Goal: Transaction & Acquisition: Purchase product/service

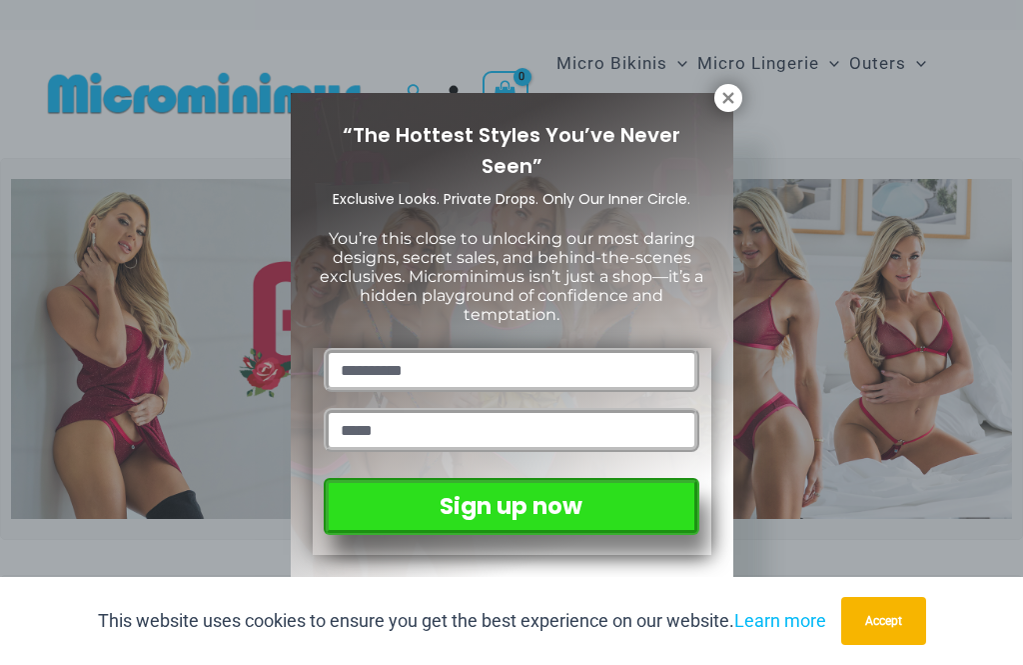
click at [734, 96] on icon at bounding box center [729, 98] width 18 height 18
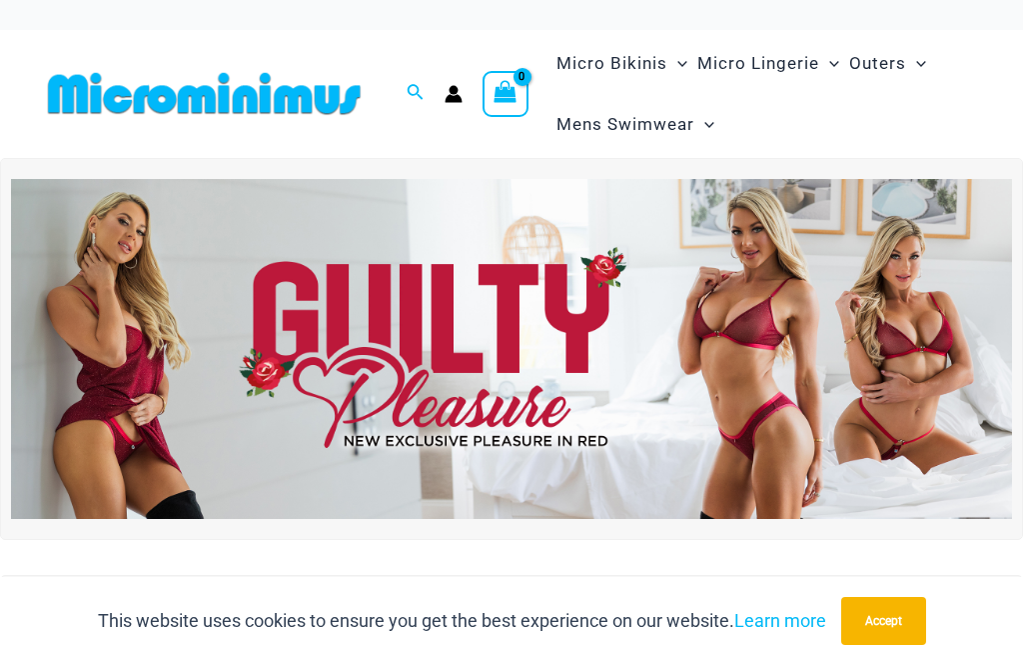
click at [418, 96] on icon "Search icon link" at bounding box center [415, 93] width 16 height 18
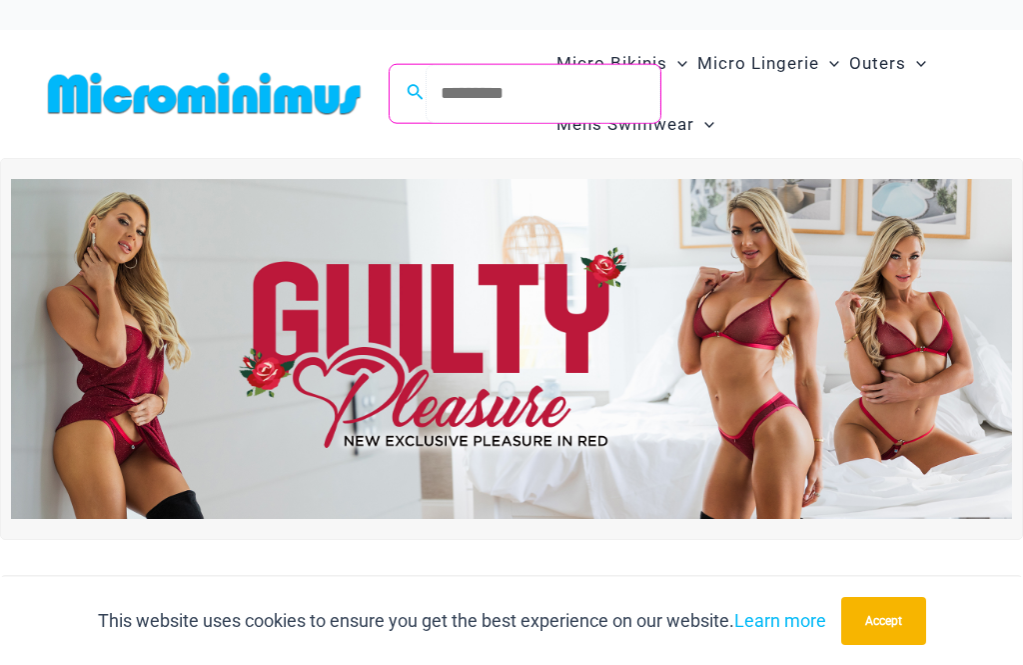
click at [501, 94] on input "Search for: Search" at bounding box center [543, 93] width 235 height 59
type input "*****"
click button "Search" at bounding box center [0, 0] width 0 height 0
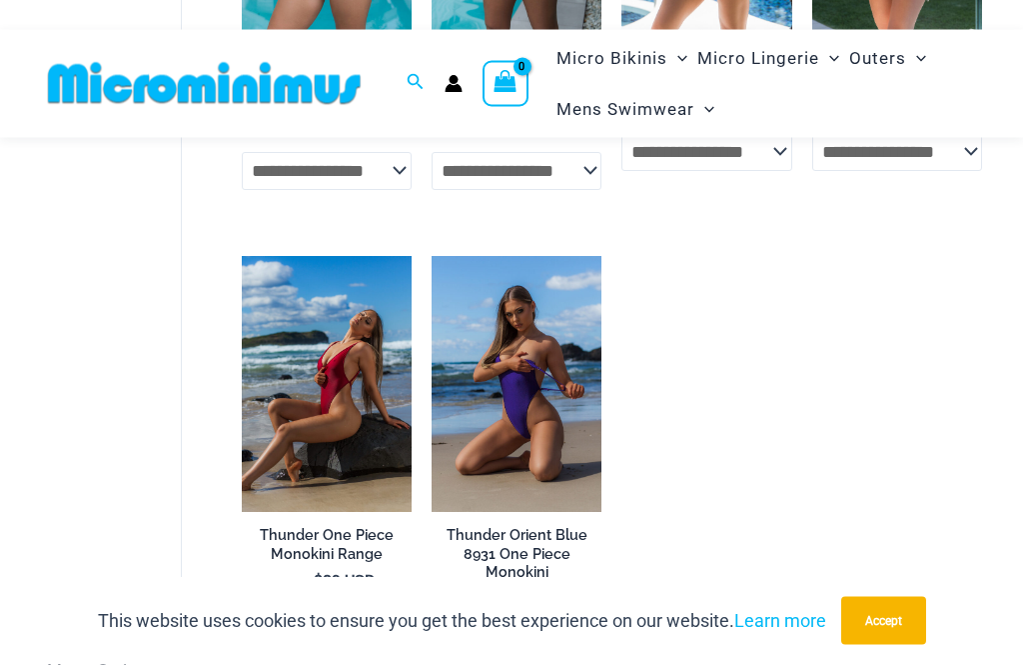
scroll to position [489, 0]
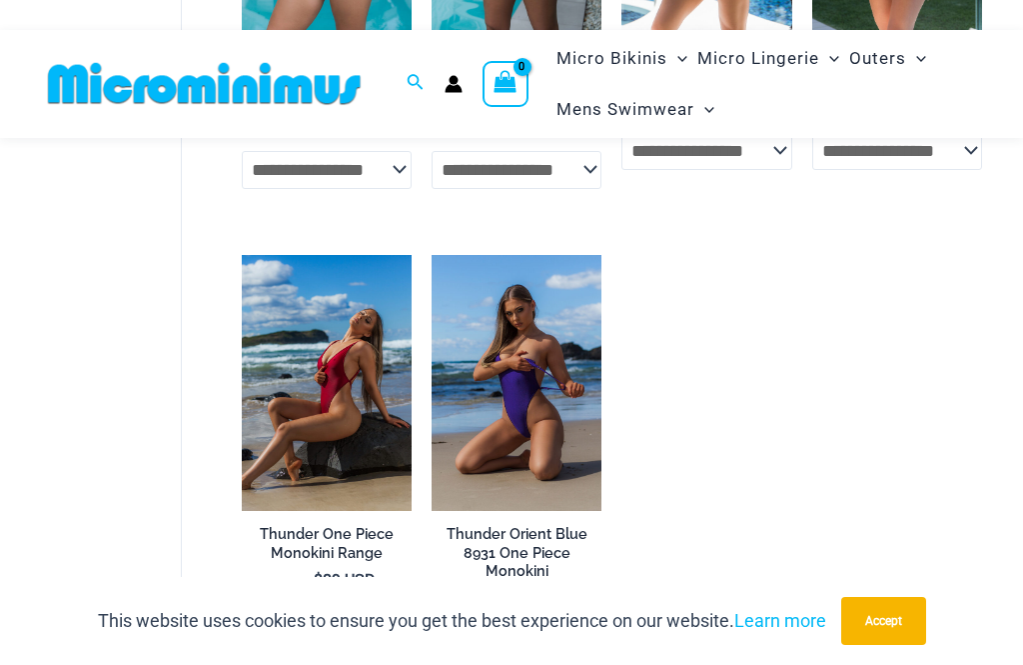
click at [242, 255] on img at bounding box center [242, 255] width 0 height 0
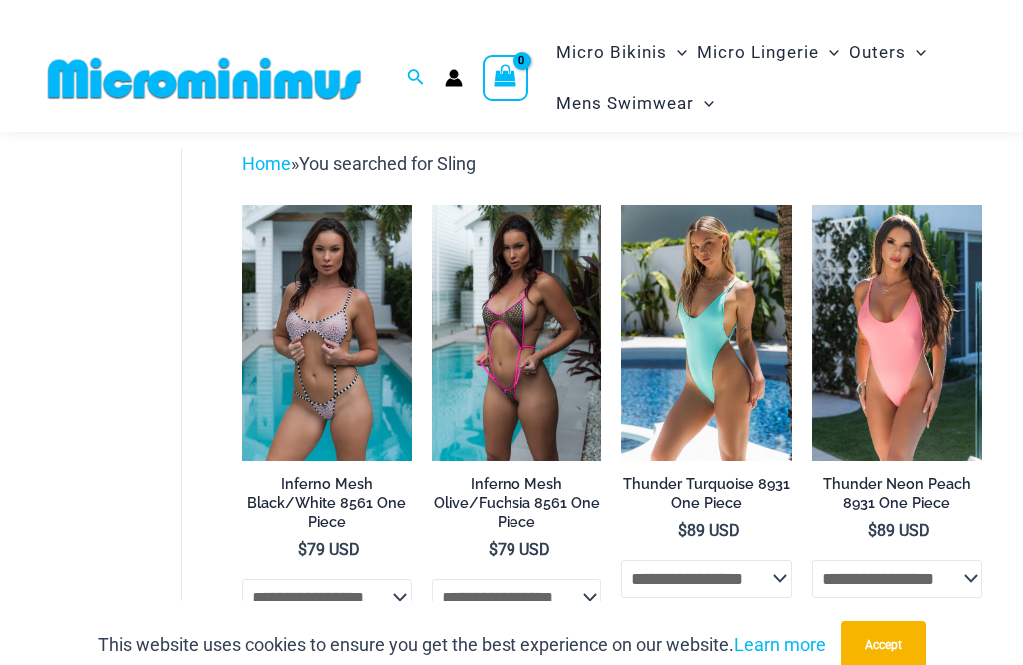
scroll to position [60, 0]
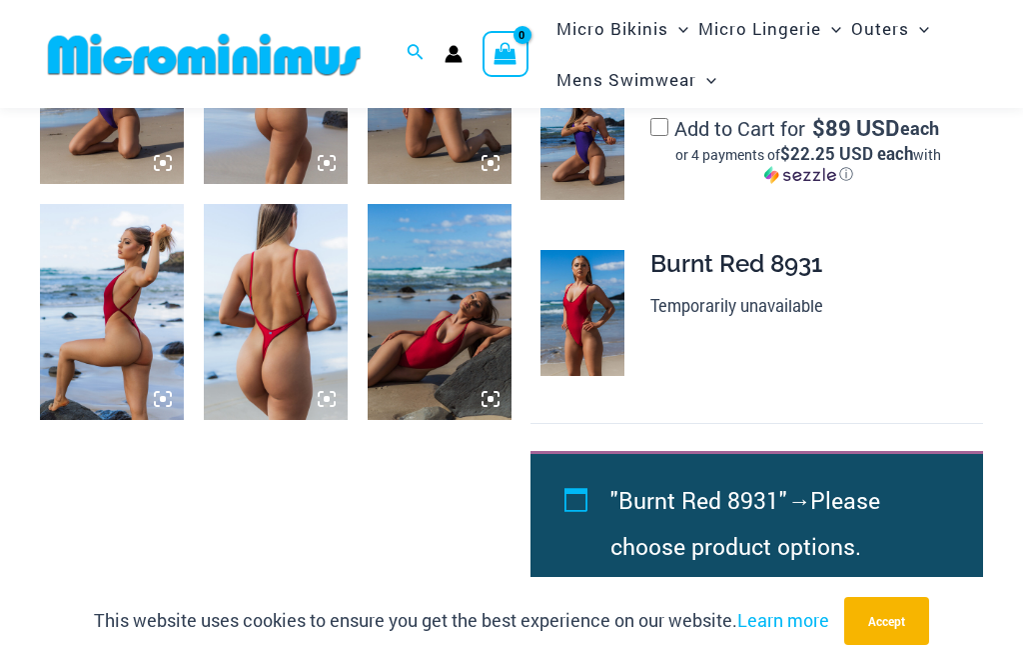
scroll to position [928, 0]
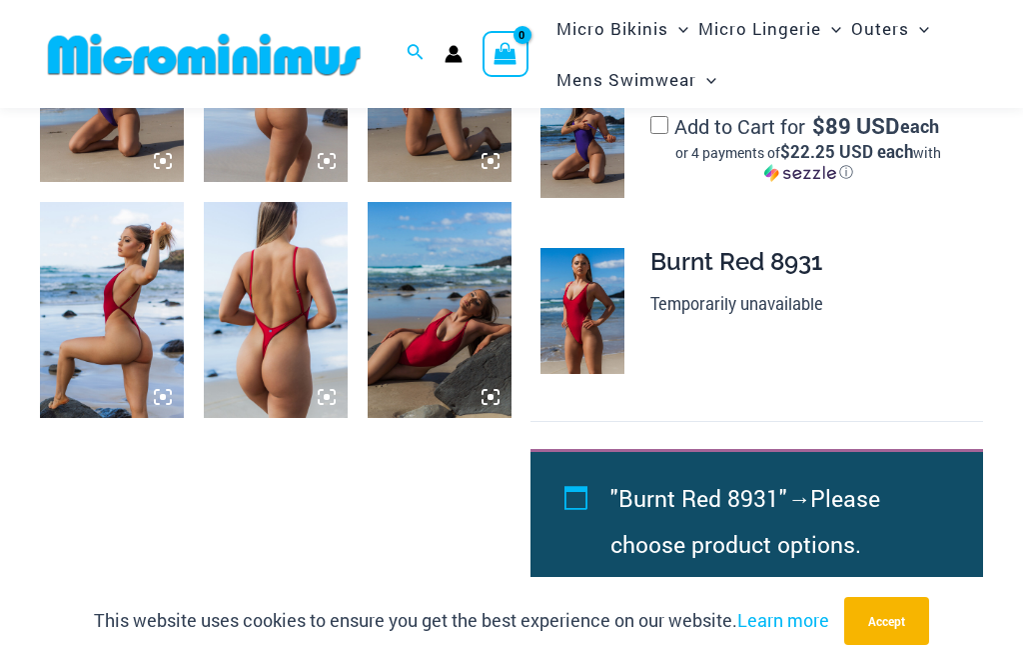
click at [780, 262] on div "Burnt Red 8931 Temporarily unavailable" at bounding box center [809, 283] width 317 height 71
click at [773, 510] on li ""Burnt Red 8931" → Please choose product options." at bounding box center [774, 521] width 327 height 92
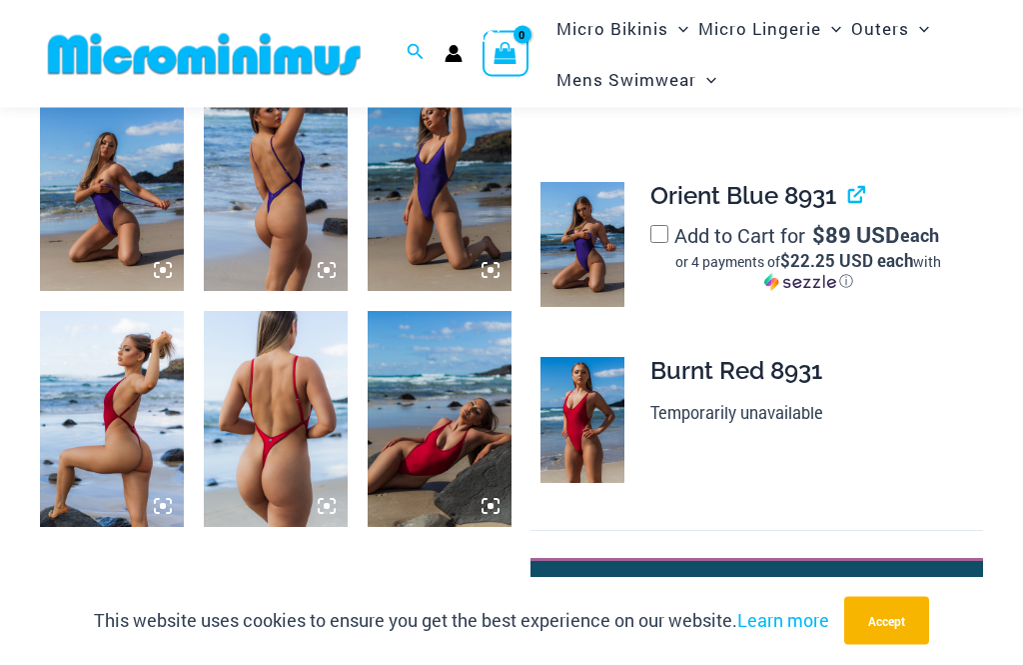
scroll to position [708, 0]
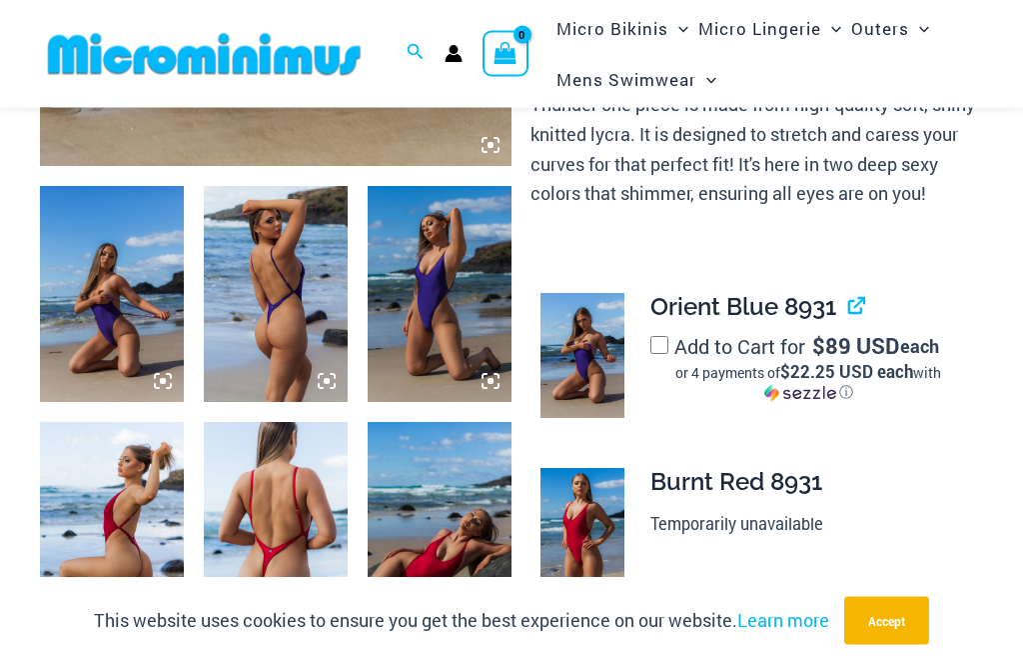
click at [143, 507] on img at bounding box center [112, 531] width 144 height 216
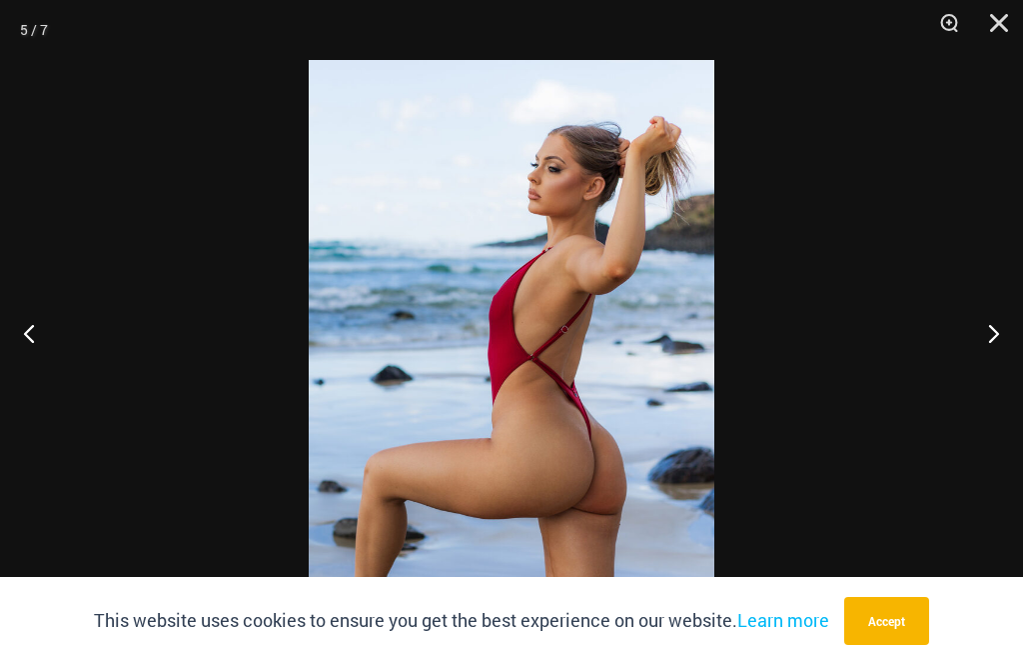
click at [985, 373] on button "Next" at bounding box center [985, 333] width 75 height 100
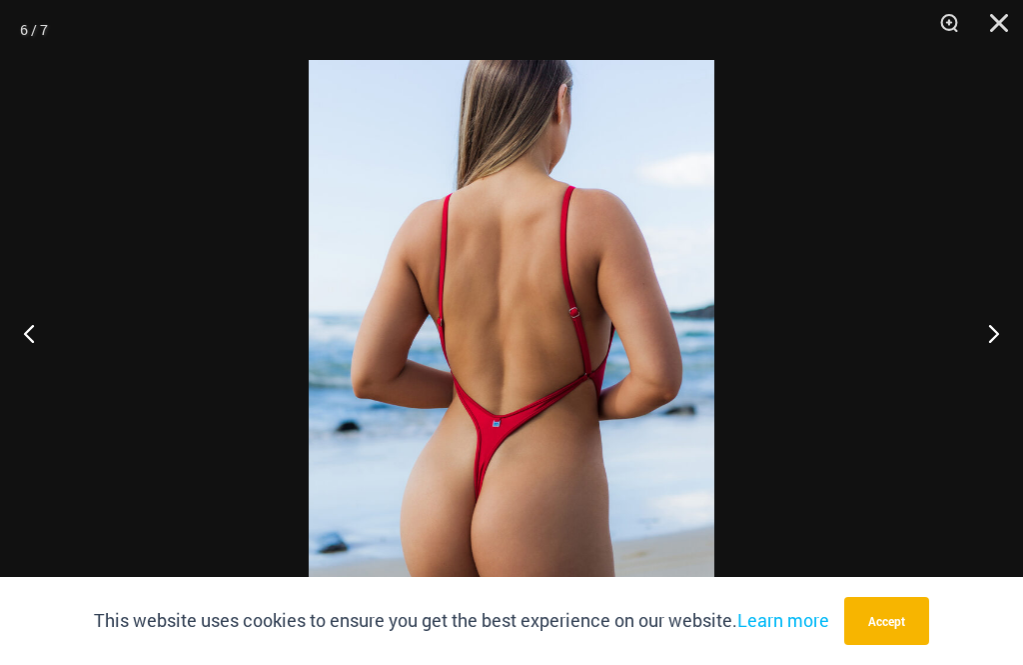
click at [991, 379] on button "Next" at bounding box center [985, 333] width 75 height 100
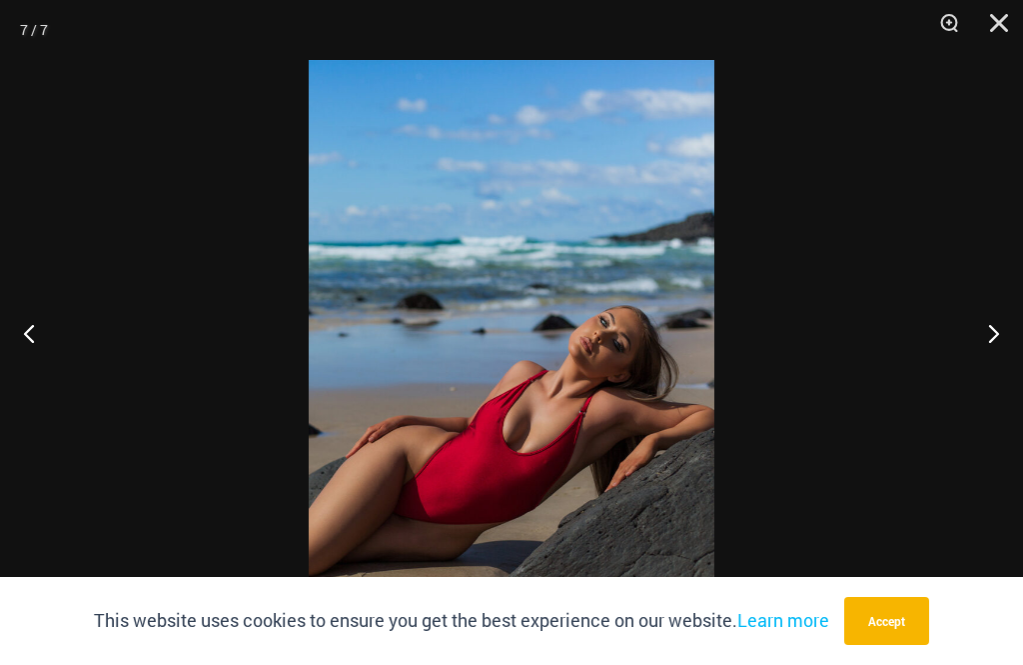
click at [992, 372] on button "Next" at bounding box center [985, 333] width 75 height 100
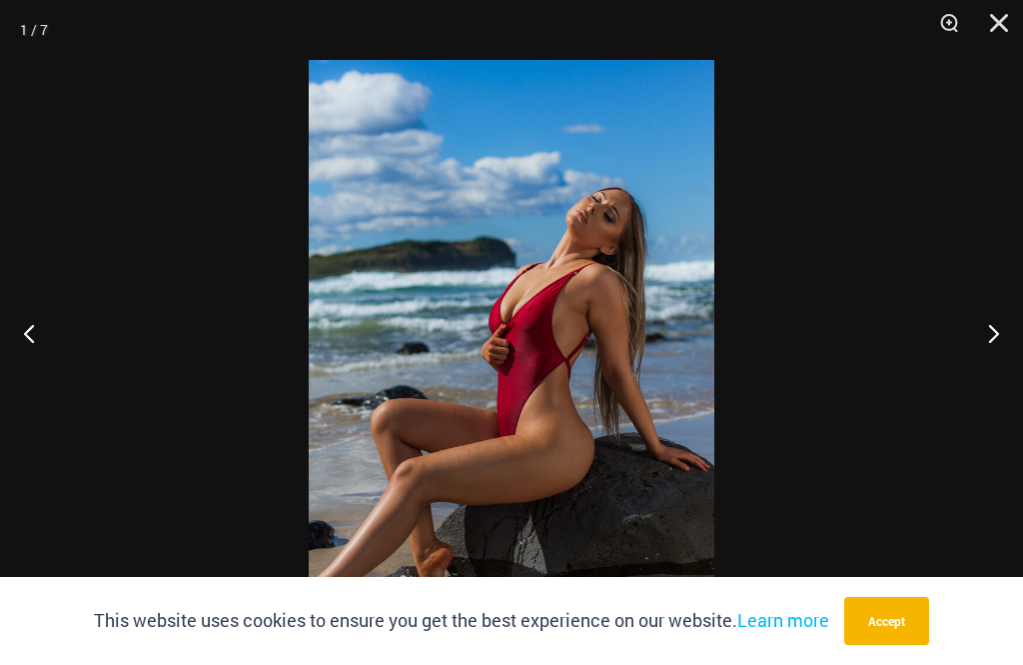
click at [993, 371] on button "Next" at bounding box center [985, 333] width 75 height 100
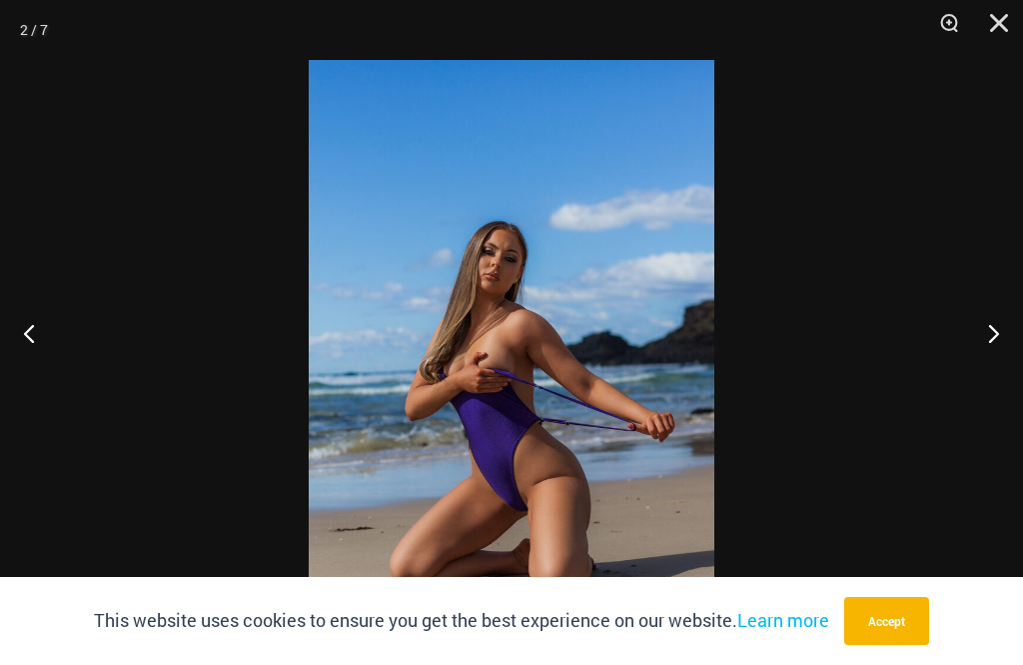
click at [987, 381] on button "Next" at bounding box center [985, 333] width 75 height 100
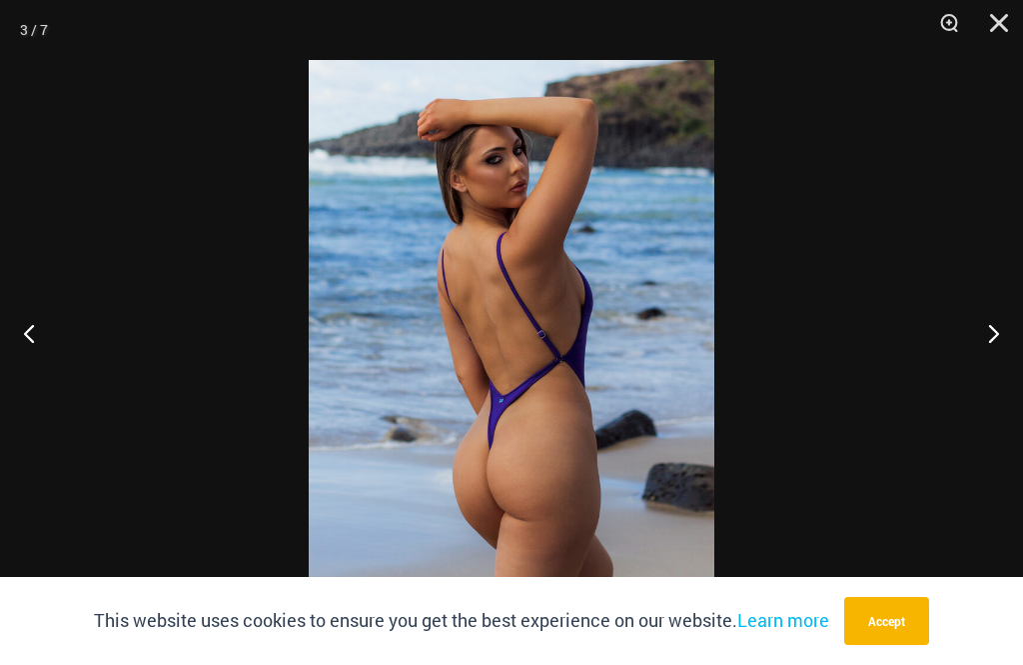
click at [995, 380] on button "Next" at bounding box center [985, 333] width 75 height 100
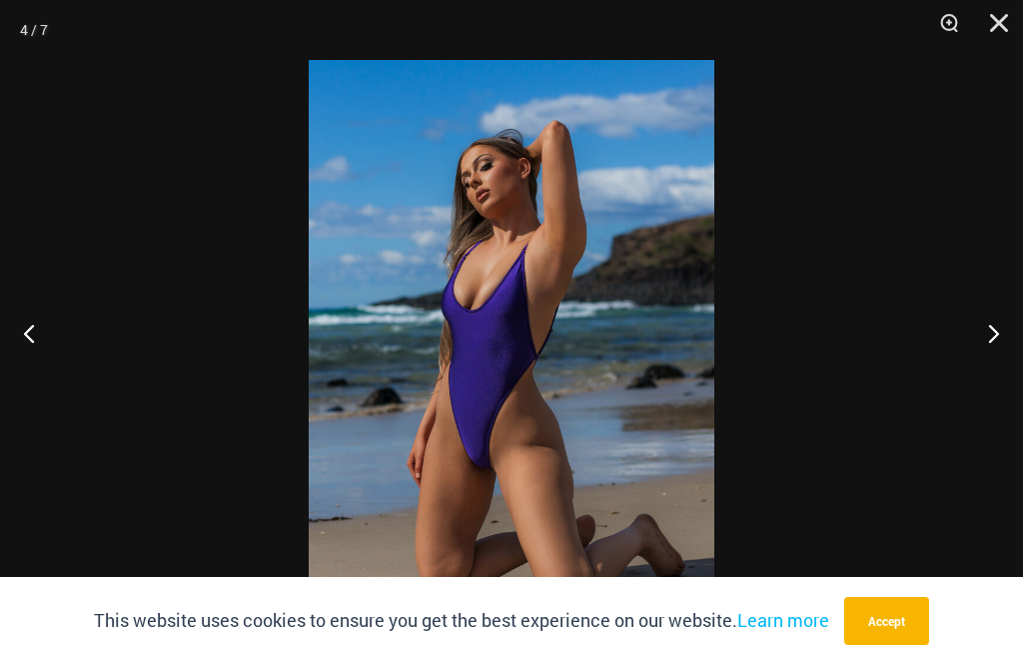
click at [1000, 383] on button "Next" at bounding box center [985, 333] width 75 height 100
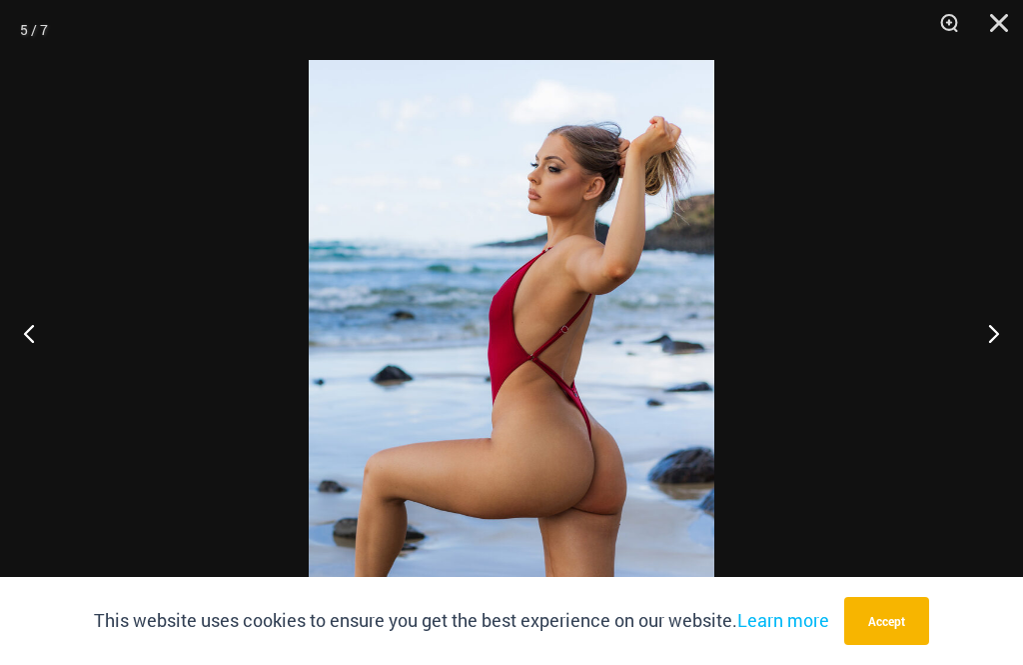
click at [998, 383] on button "Next" at bounding box center [985, 333] width 75 height 100
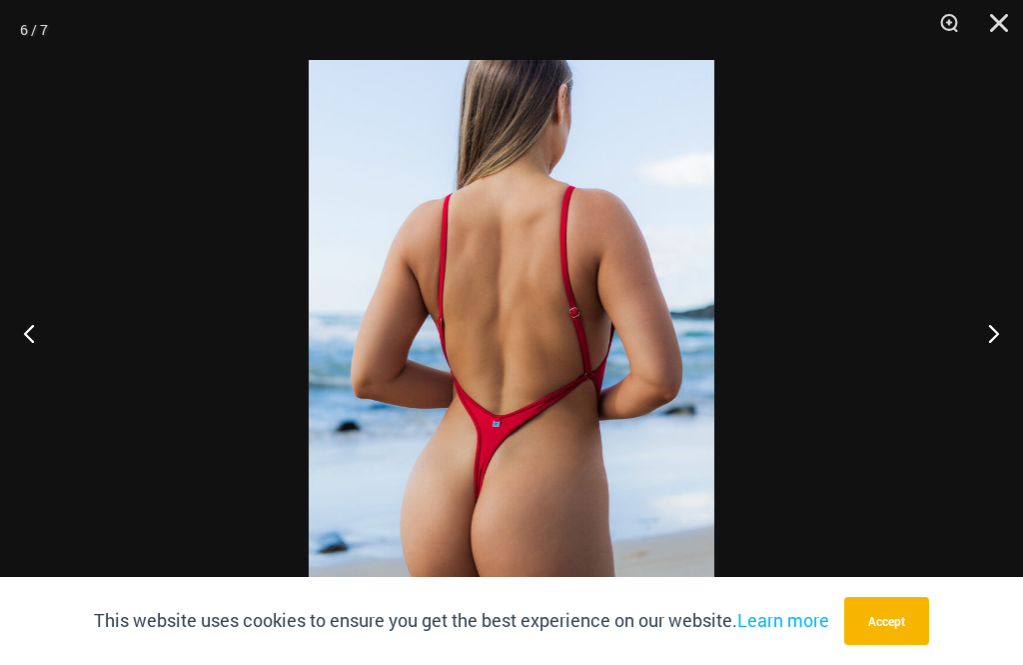
click at [1003, 17] on button "Close" at bounding box center [992, 30] width 50 height 60
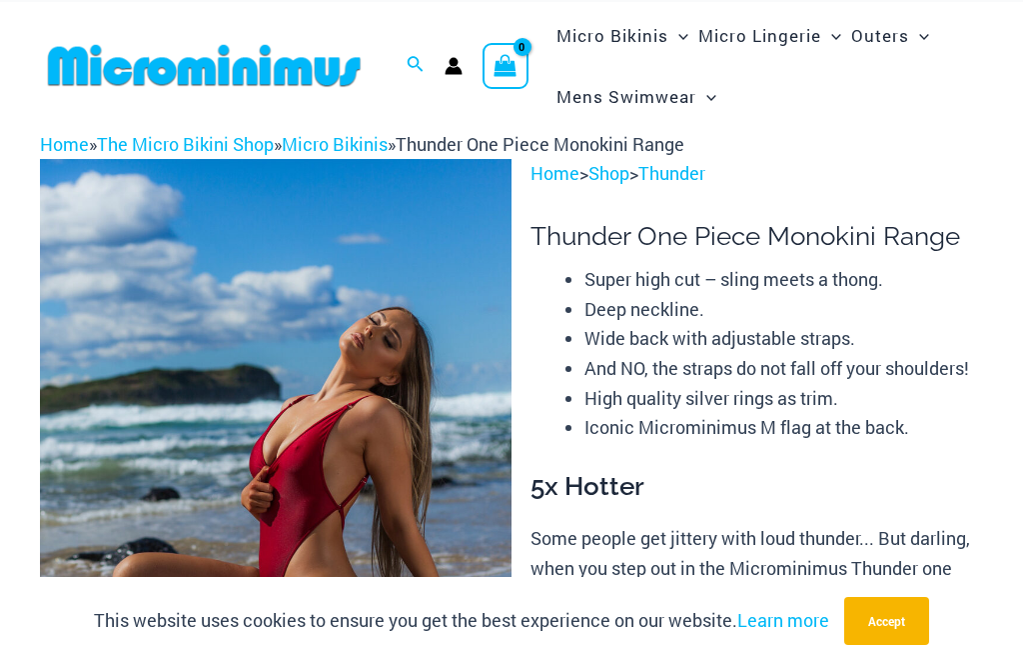
scroll to position [0, 0]
